Goal: Information Seeking & Learning: Learn about a topic

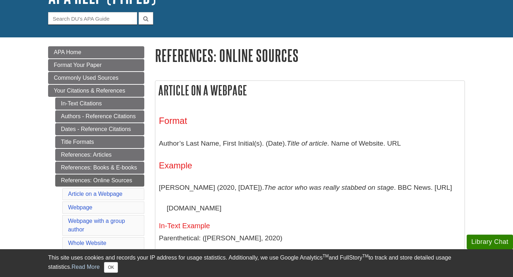
scroll to position [63, 0]
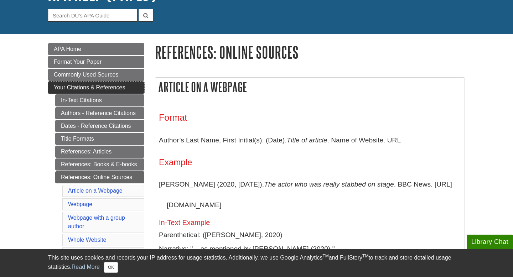
click at [128, 86] on link "Your Citations & References" at bounding box center [96, 88] width 96 height 12
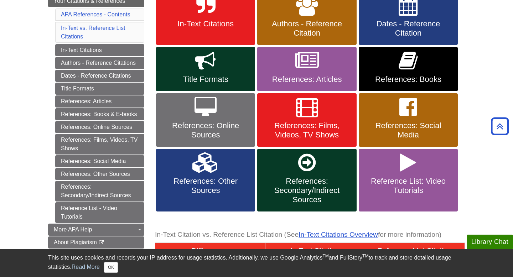
scroll to position [152, 0]
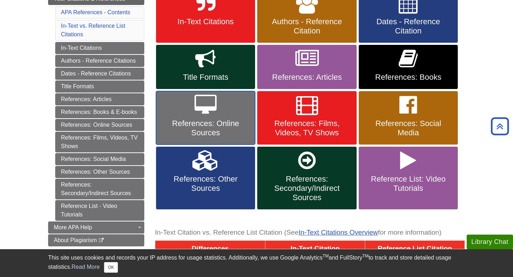
click at [207, 107] on icon at bounding box center [206, 105] width 22 height 21
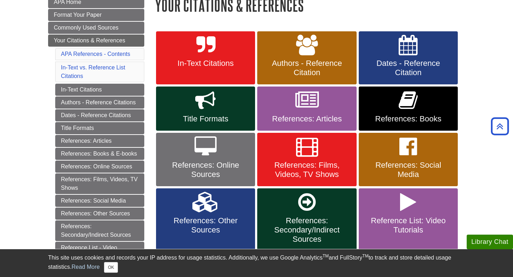
scroll to position [0, 0]
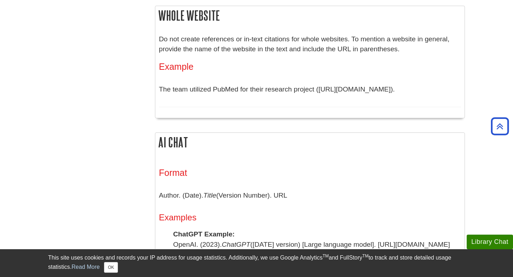
scroll to position [985, 0]
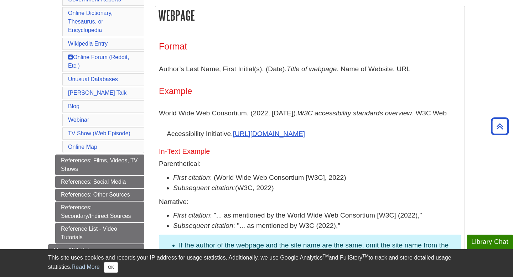
scroll to position [382, 0]
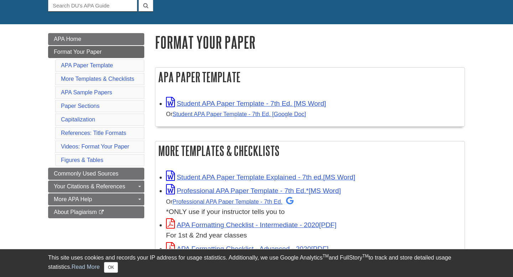
scroll to position [78, 0]
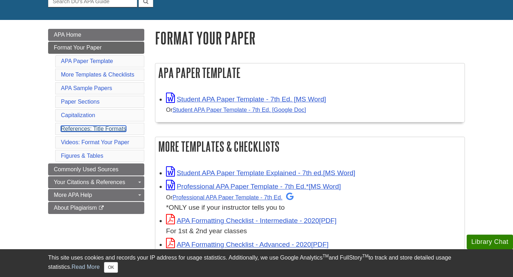
click at [99, 130] on link "References: Title Formats" at bounding box center [93, 129] width 65 height 6
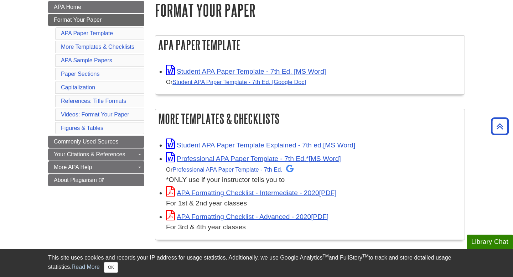
scroll to position [102, 0]
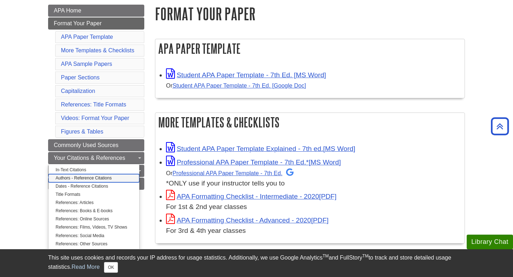
click at [97, 178] on link "Authors - Reference Citations" at bounding box center [93, 178] width 91 height 8
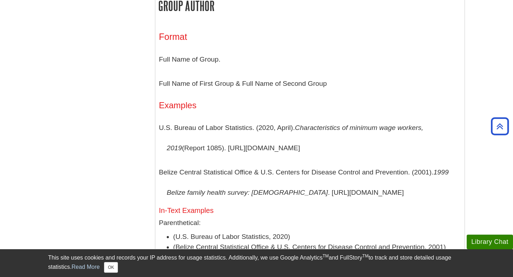
scroll to position [1453, 0]
